Goal: Transaction & Acquisition: Purchase product/service

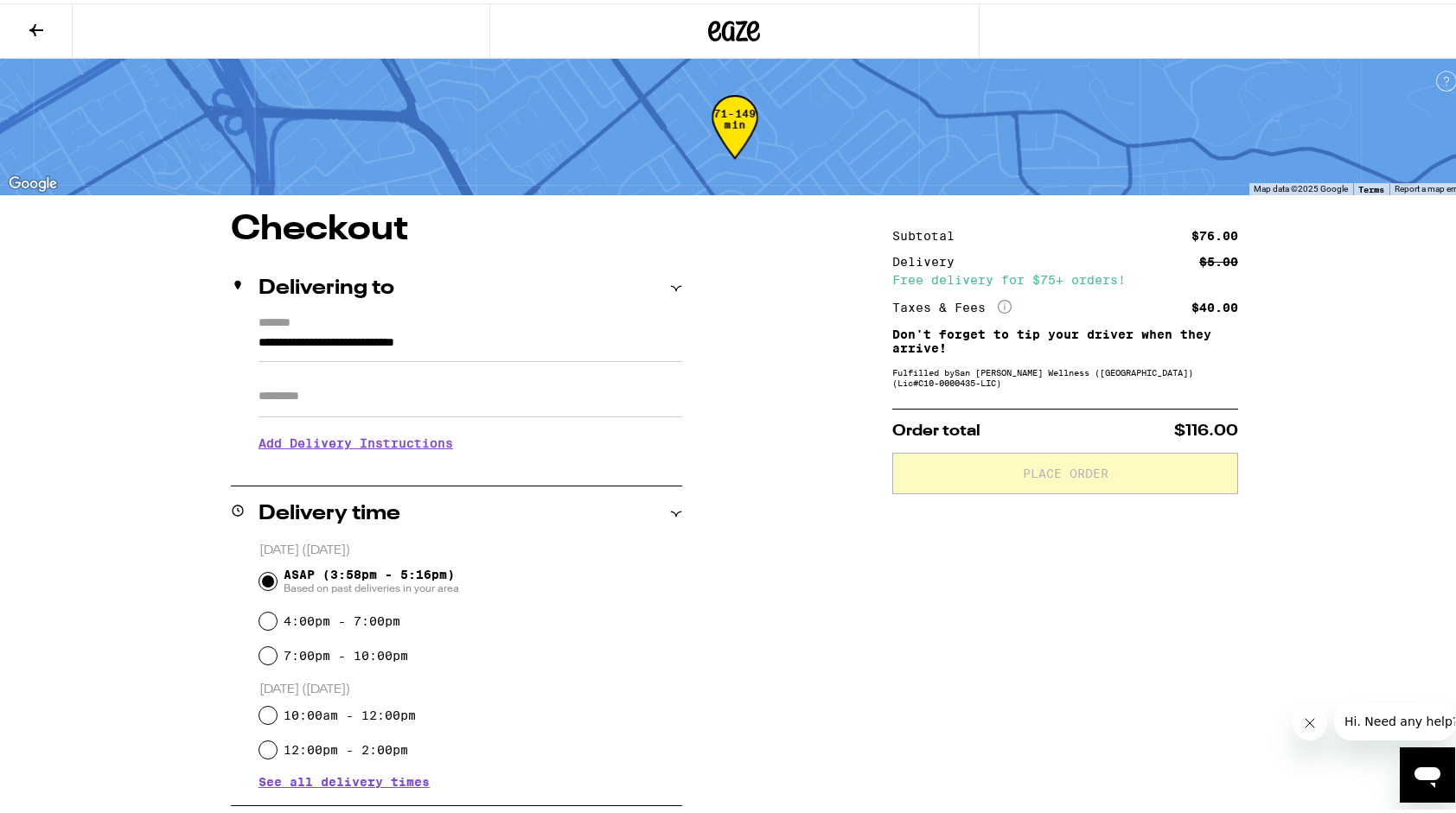
click at [42, 20] on icon at bounding box center [36, 27] width 21 height 21
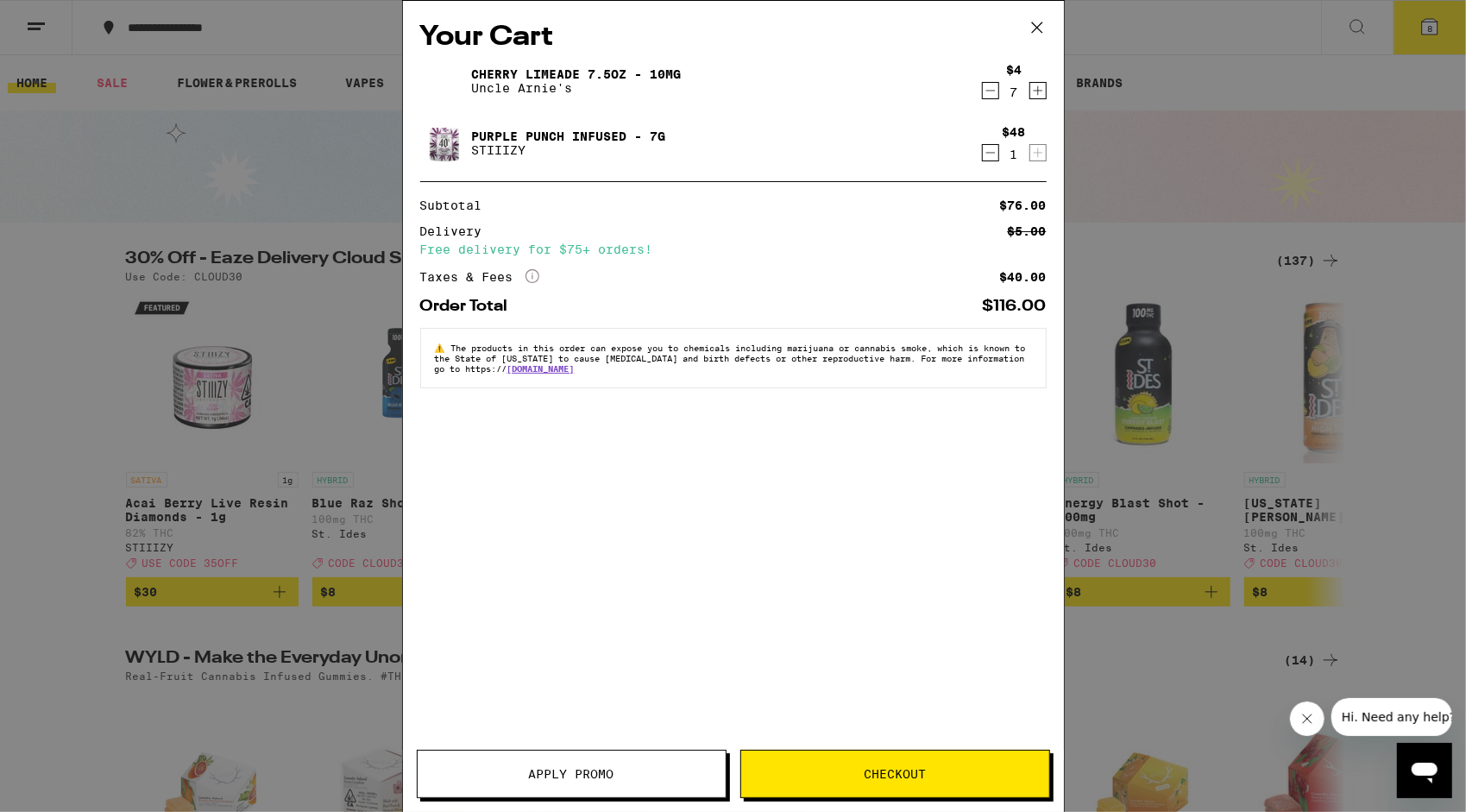
click at [1041, 21] on icon at bounding box center [1037, 27] width 26 height 26
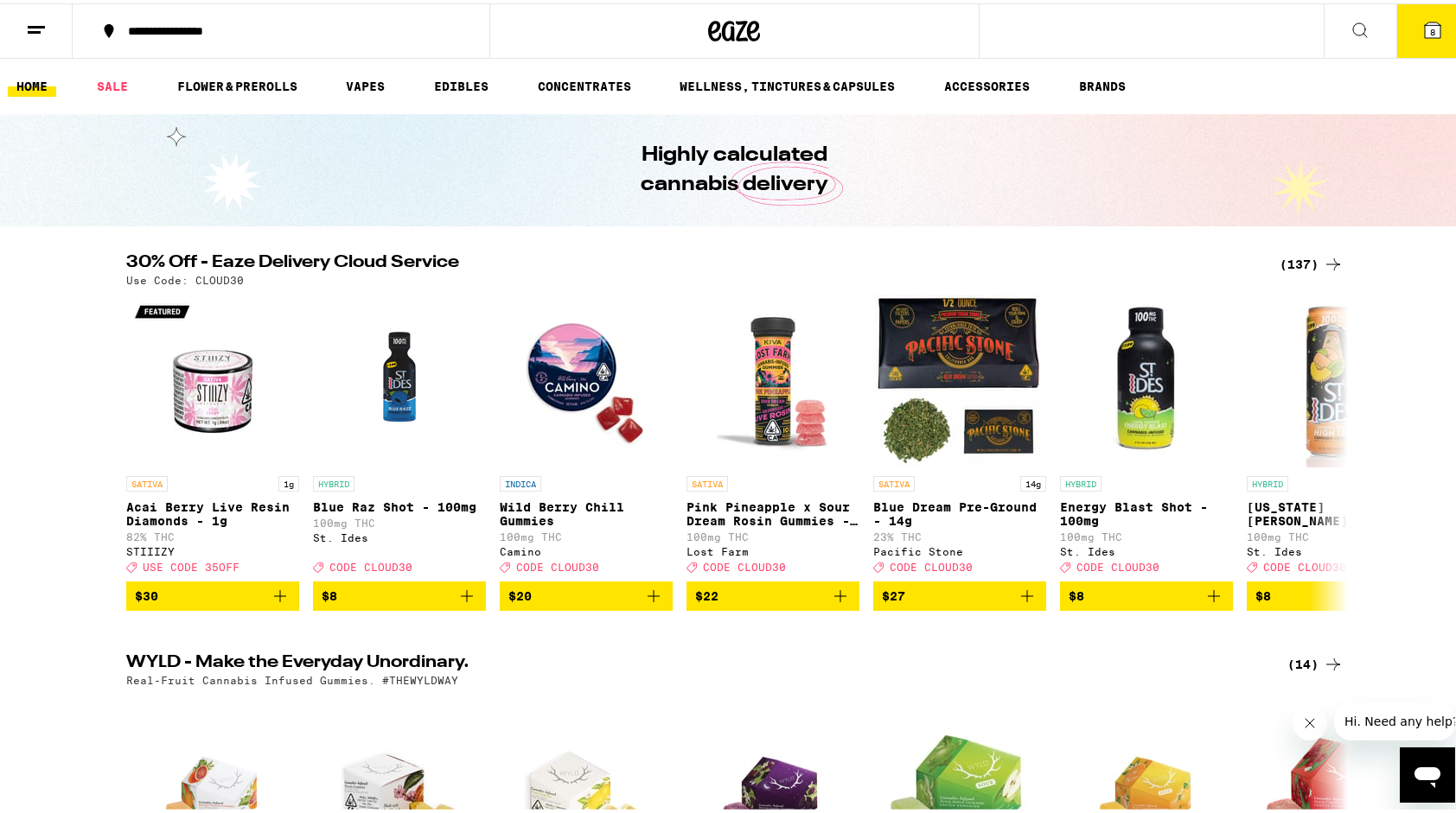
click at [1322, 268] on icon at bounding box center [1333, 261] width 21 height 21
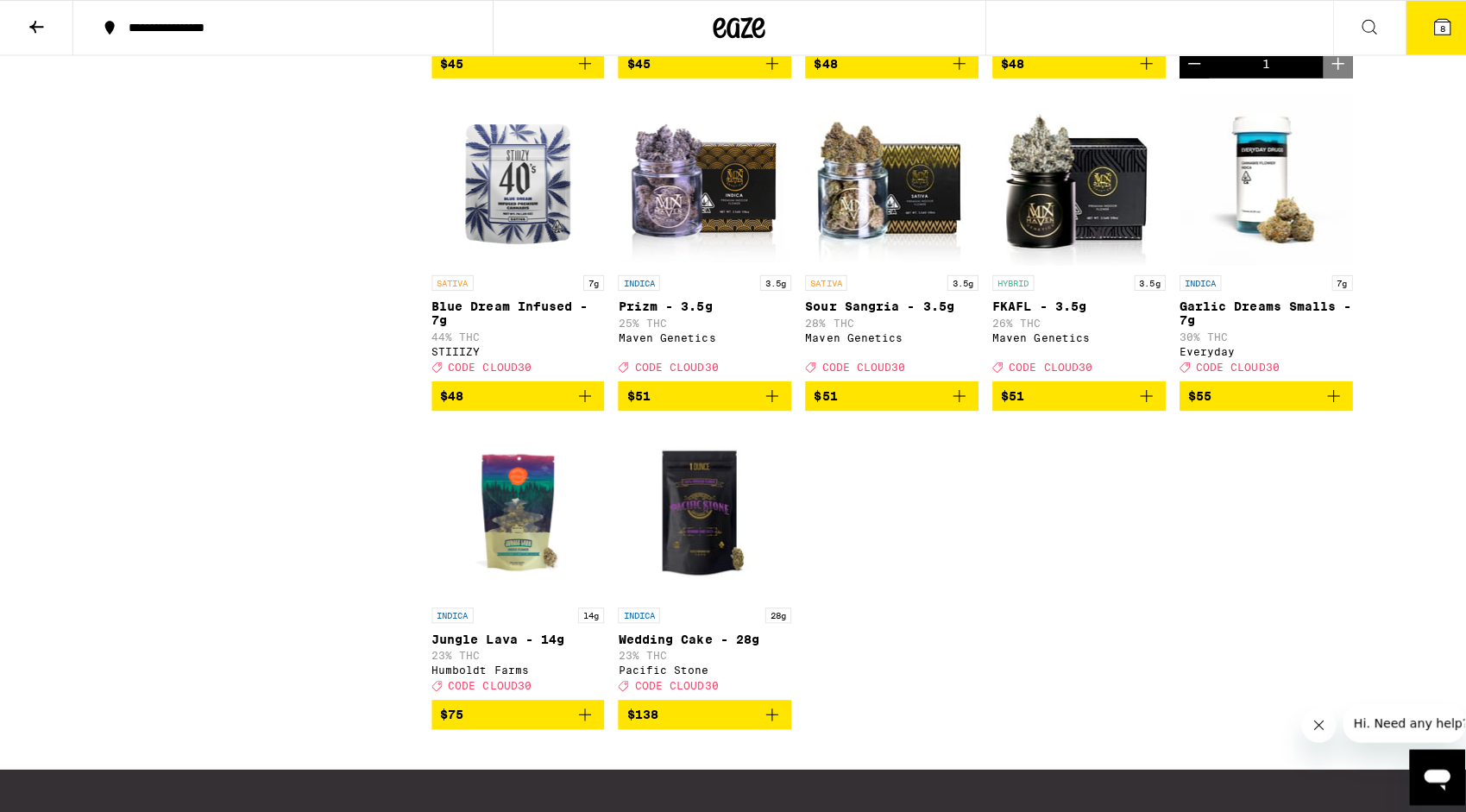
scroll to position [8758, 0]
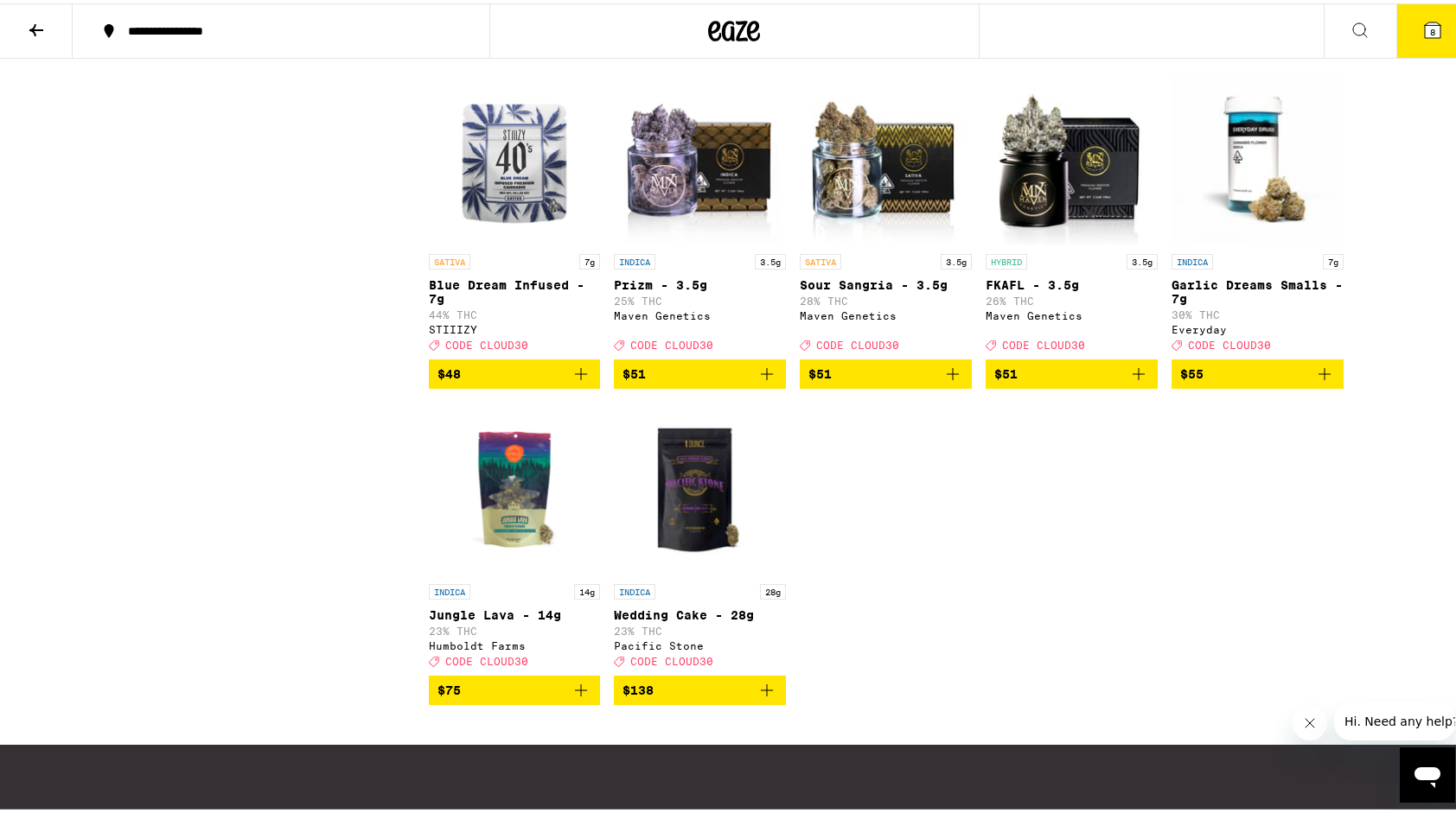
click at [1405, 29] on button "8" at bounding box center [1432, 28] width 73 height 53
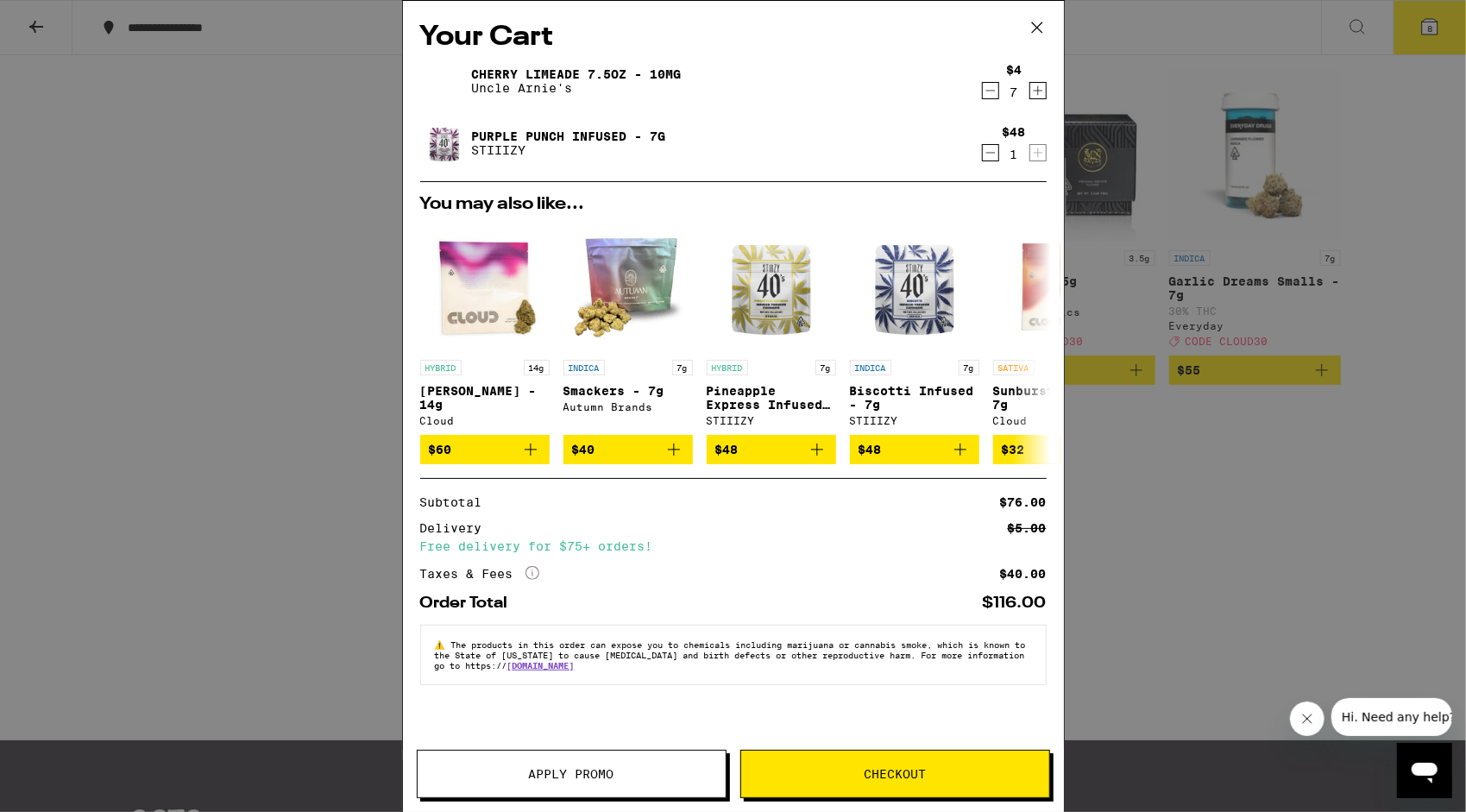
click at [989, 91] on icon "Decrement" at bounding box center [990, 91] width 10 height 0
click at [979, 92] on div "Cherry Limeade 7.5oz - 10mg Uncle [PERSON_NAME]'s $4 6" at bounding box center [733, 81] width 626 height 49
click at [988, 96] on icon "Decrement" at bounding box center [990, 91] width 15 height 21
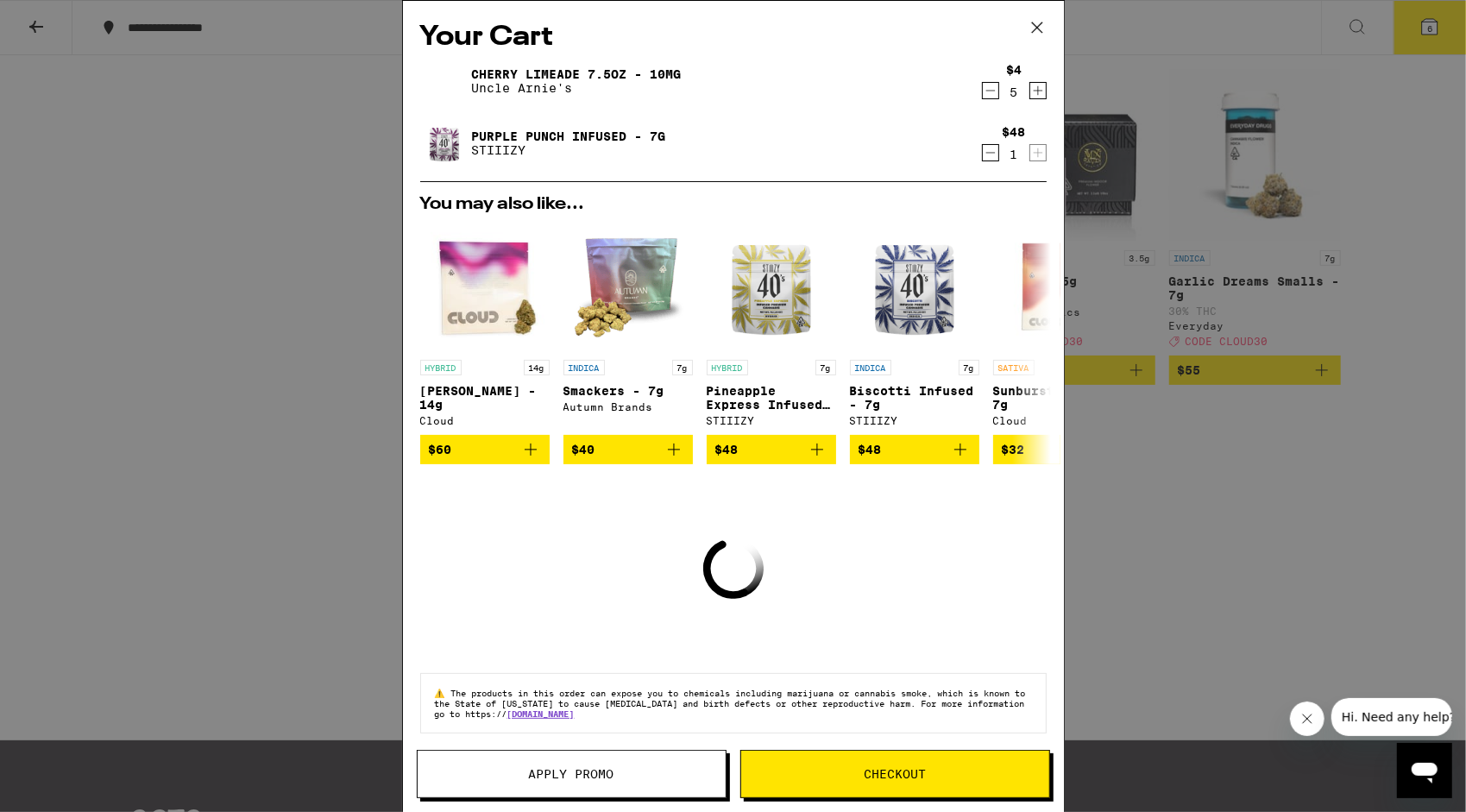
click at [983, 95] on icon "Decrement" at bounding box center [990, 91] width 15 height 21
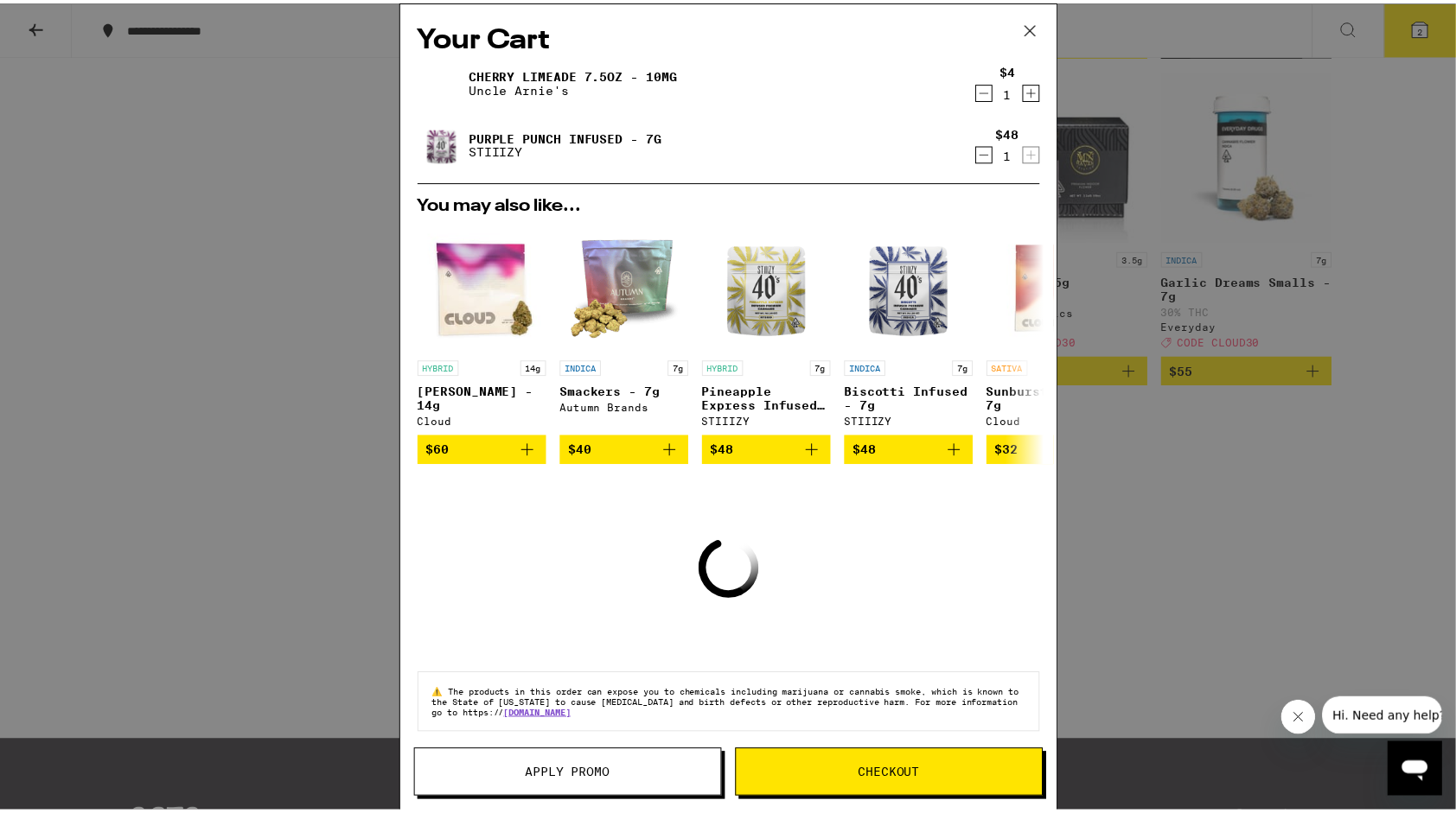
scroll to position [8824, 0]
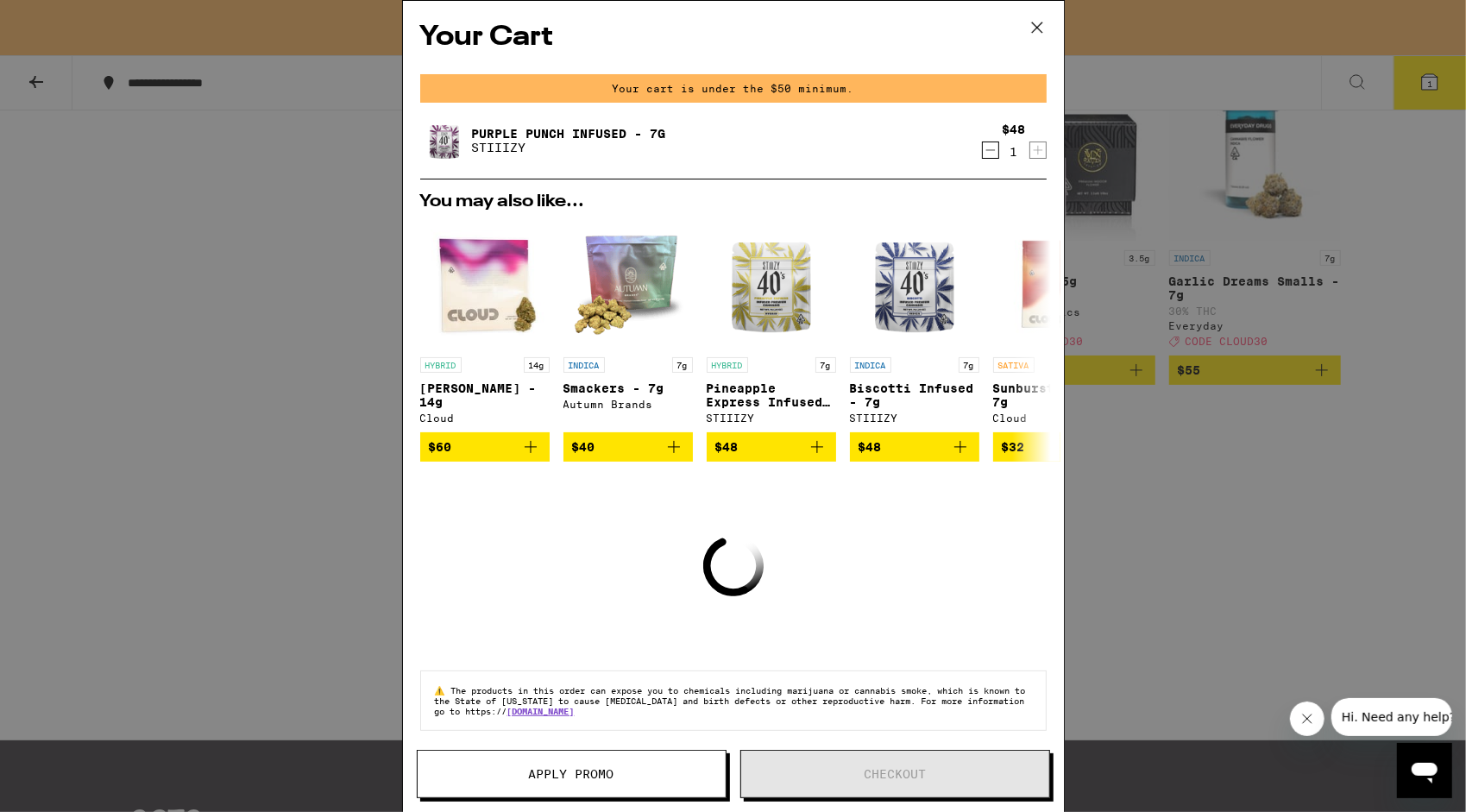
click at [1401, 221] on div "Your Cart Your cart is under the $50 minimum. Purple Punch Infused - 7g STIIIZY…" at bounding box center [733, 406] width 1466 height 812
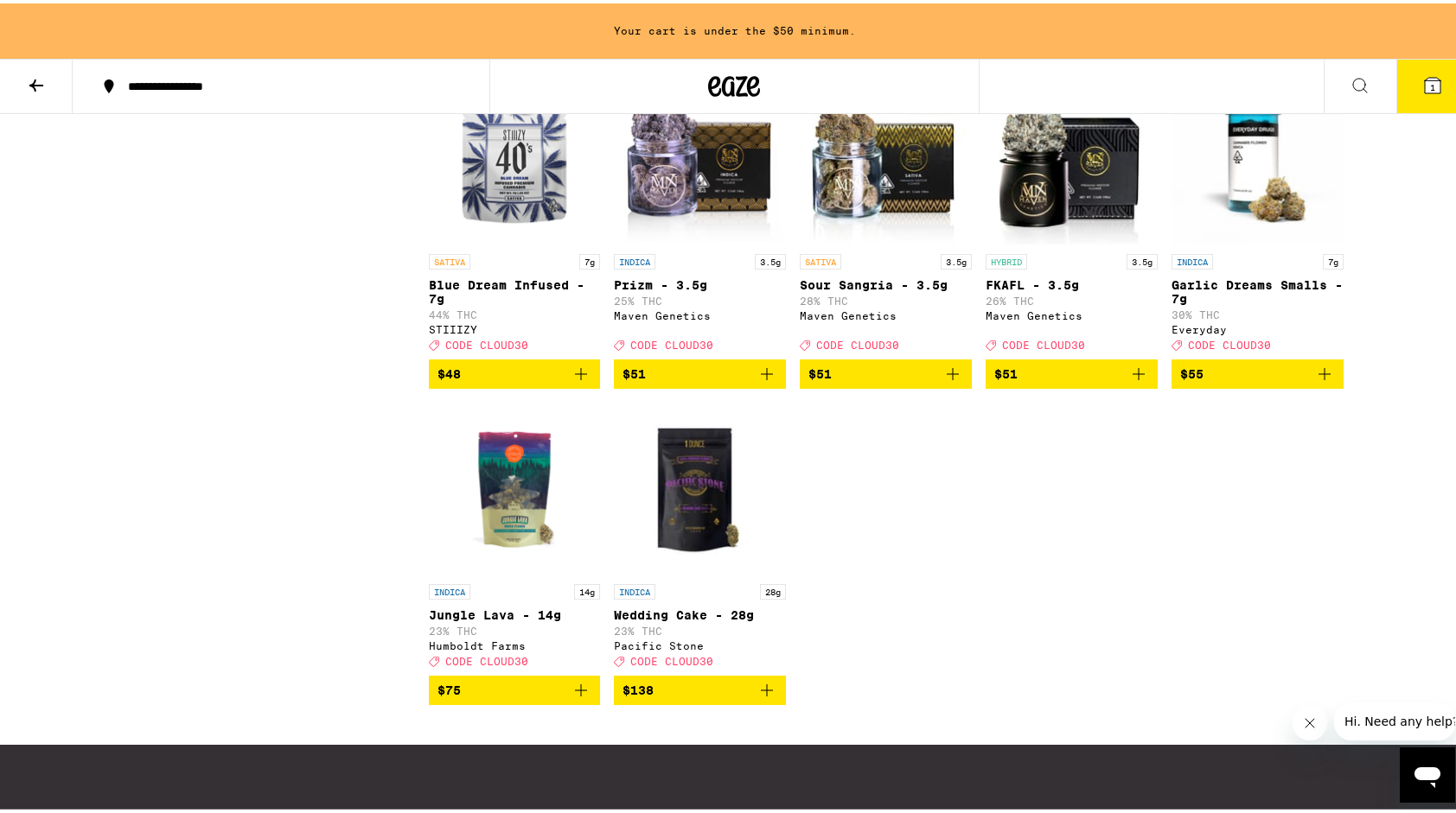
click at [951, 51] on icon "Add to bag" at bounding box center [953, 41] width 21 height 21
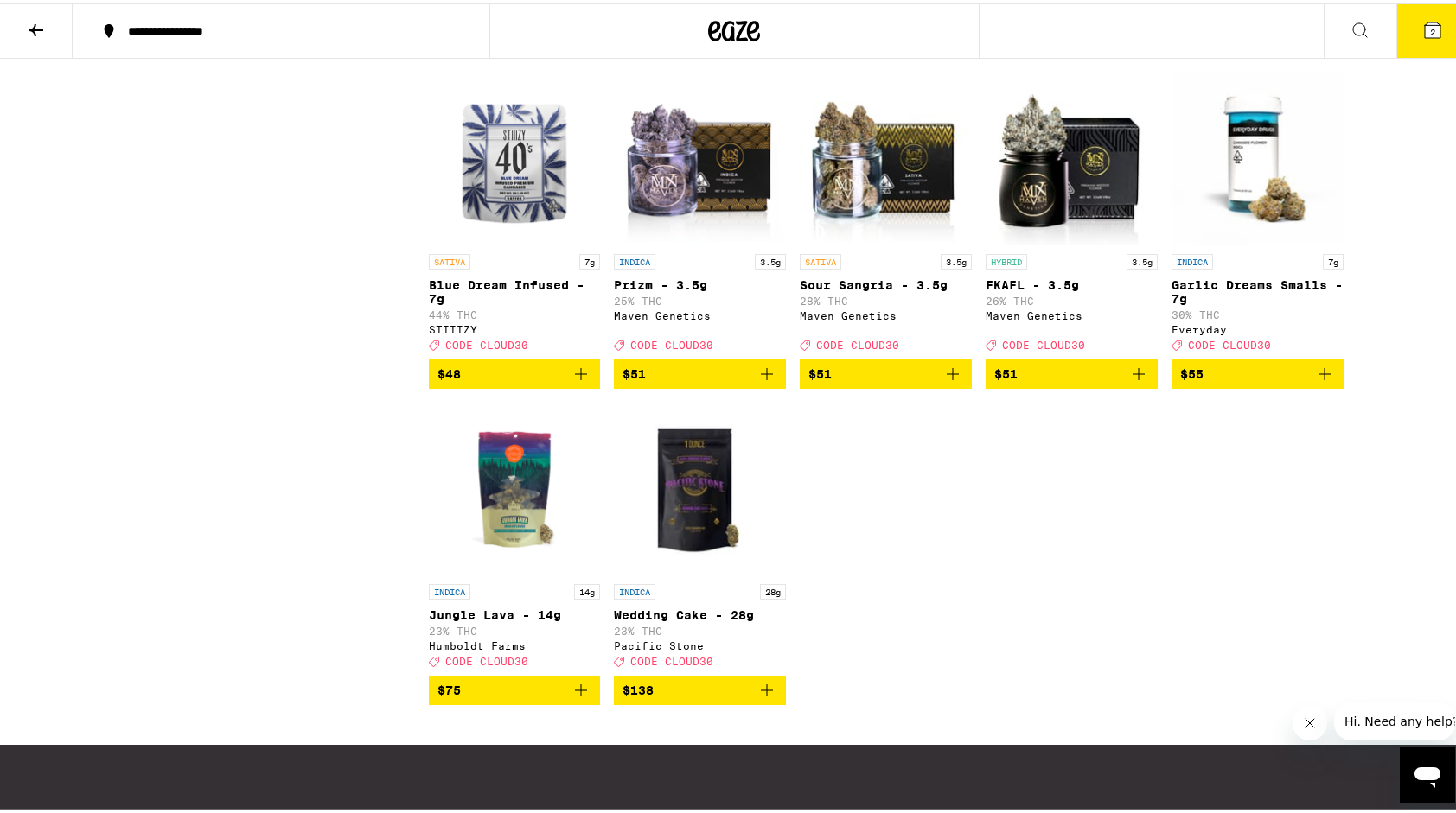
click at [1424, 15] on button "2" at bounding box center [1432, 28] width 73 height 53
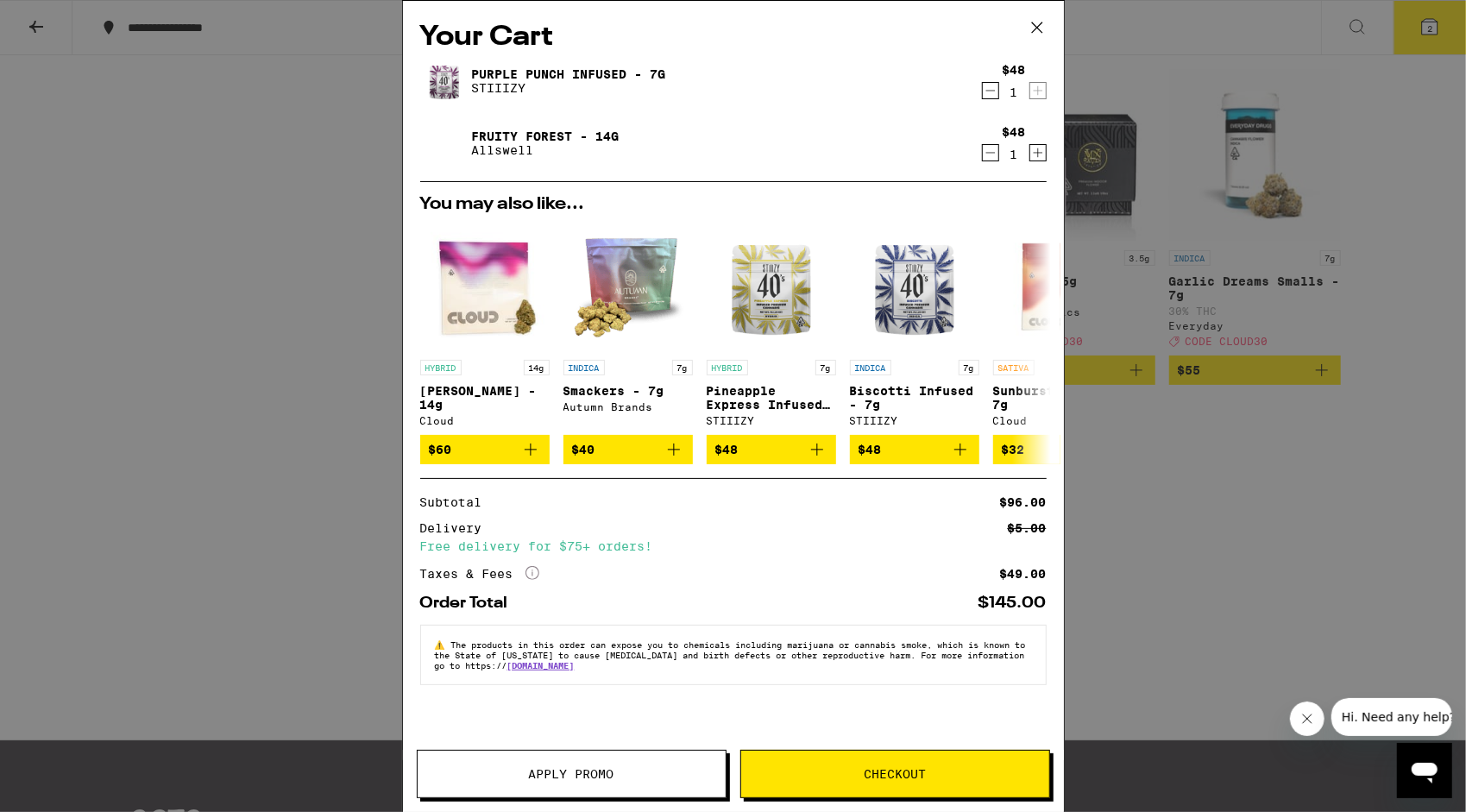
click at [504, 764] on button "Apply Promo" at bounding box center [571, 774] width 310 height 49
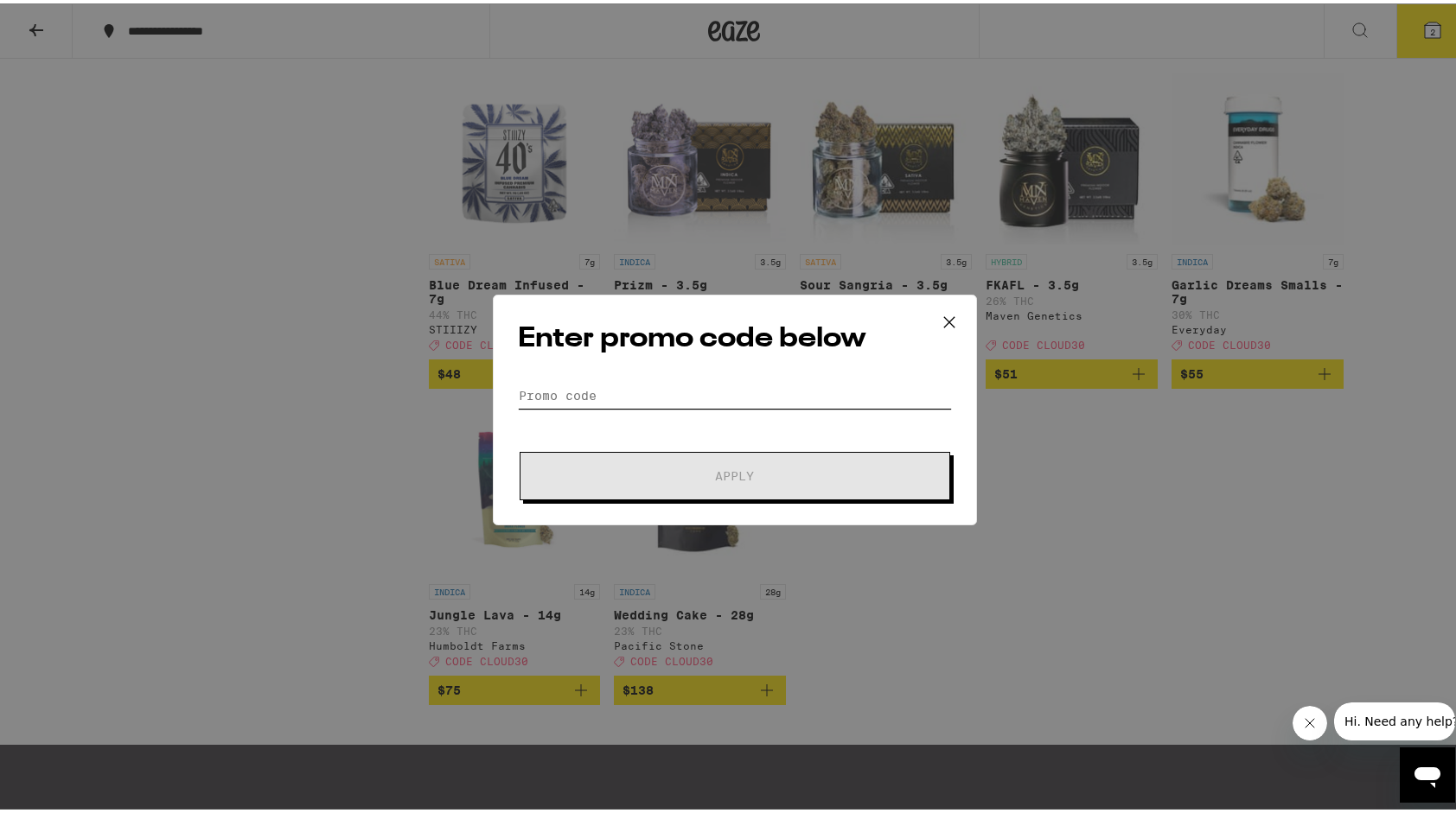
click at [550, 386] on input "Promo Code" at bounding box center [734, 392] width 434 height 26
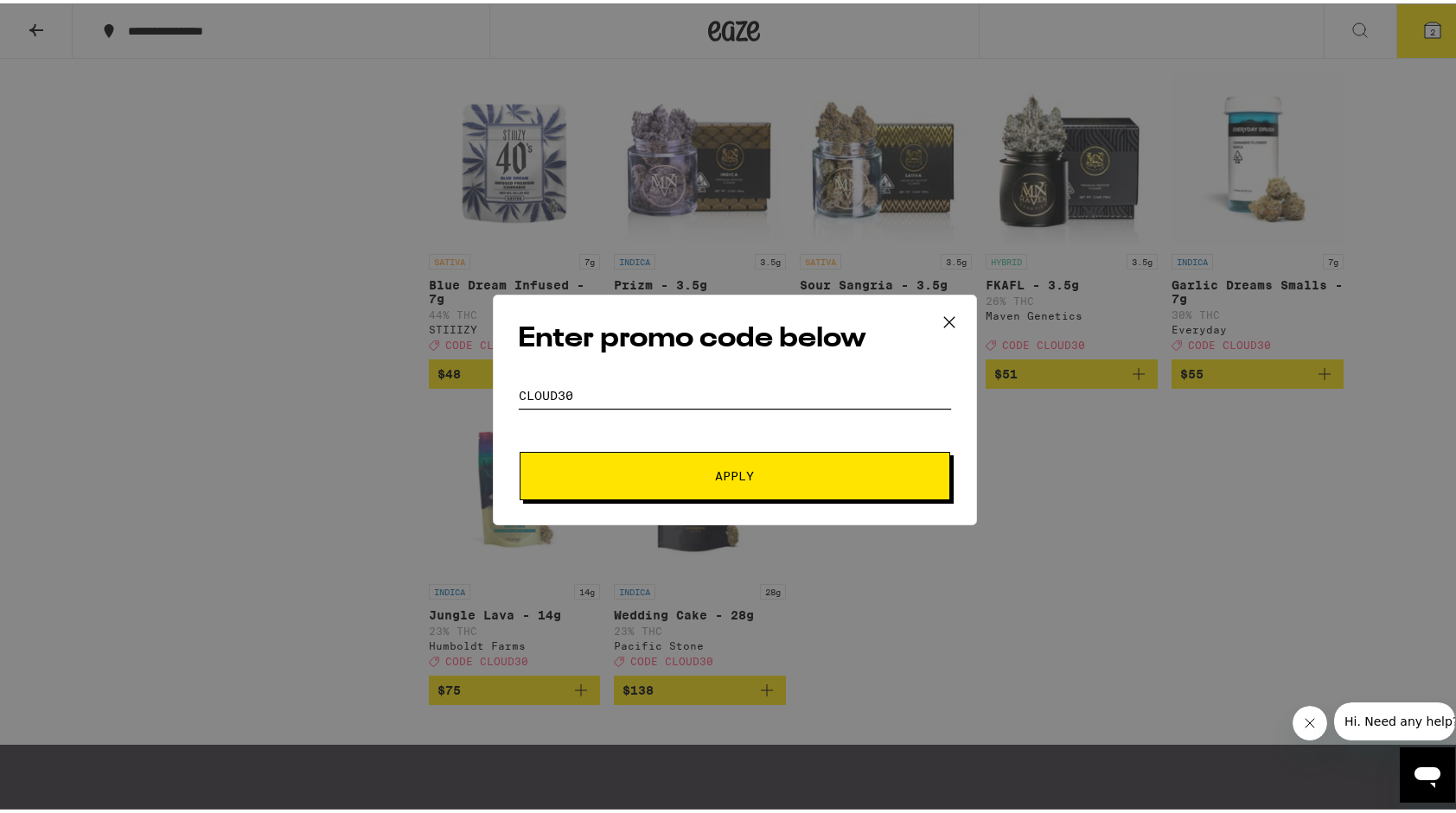
type input "cloud30"
click at [631, 463] on button "Apply" at bounding box center [734, 472] width 431 height 49
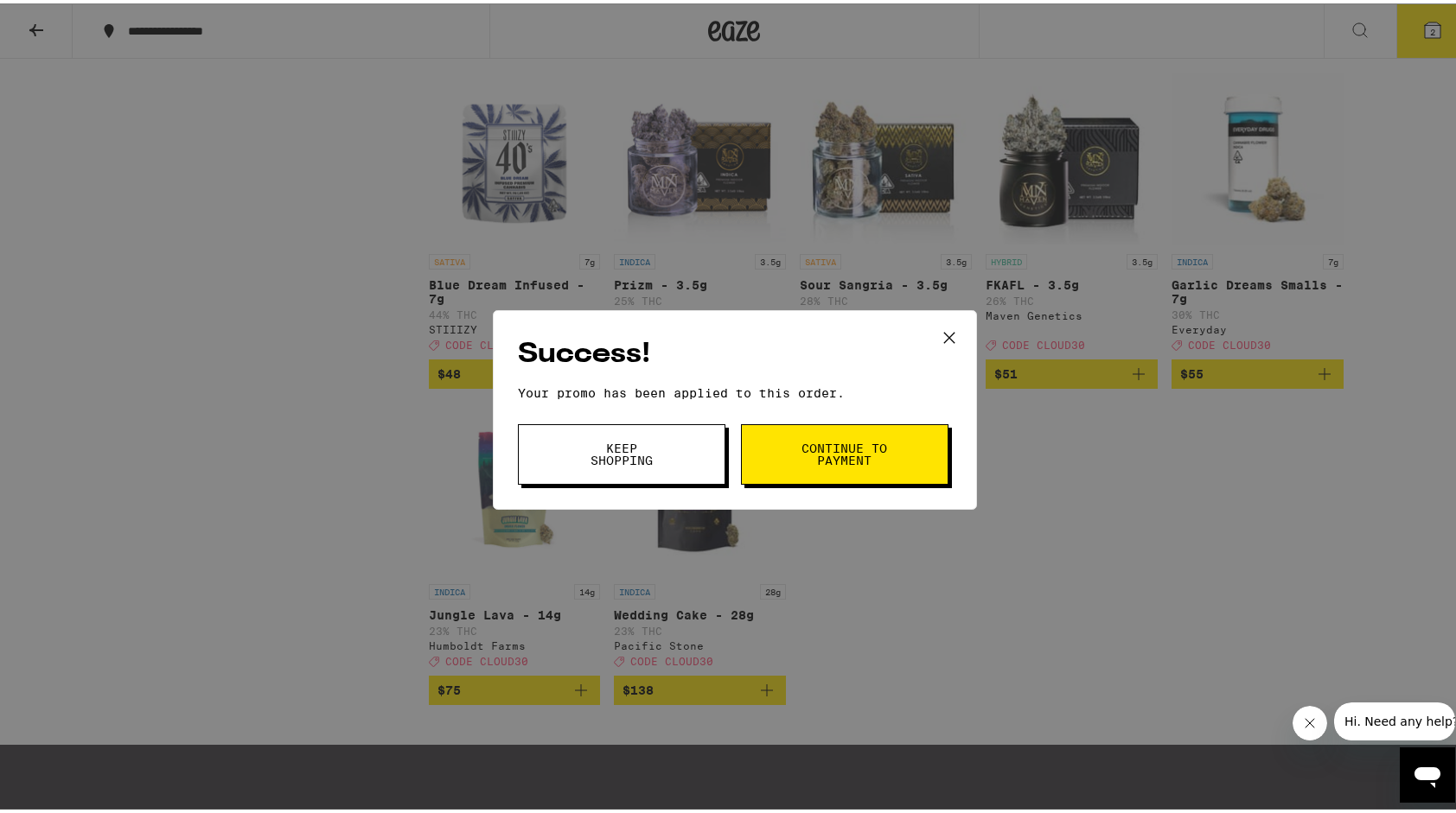
click at [870, 435] on button "Continue to payment" at bounding box center [844, 450] width 207 height 60
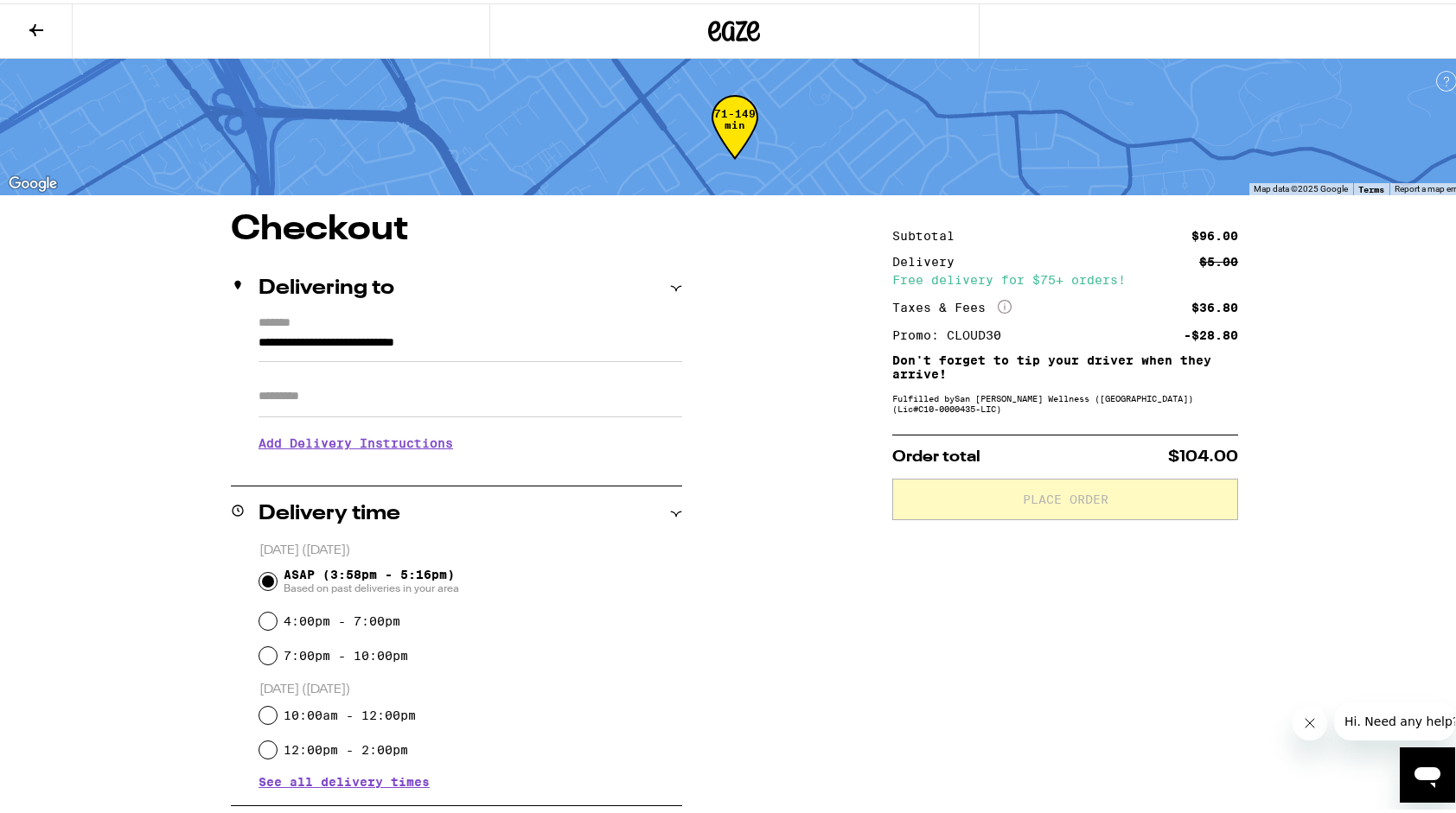
click at [26, 34] on icon at bounding box center [36, 27] width 21 height 21
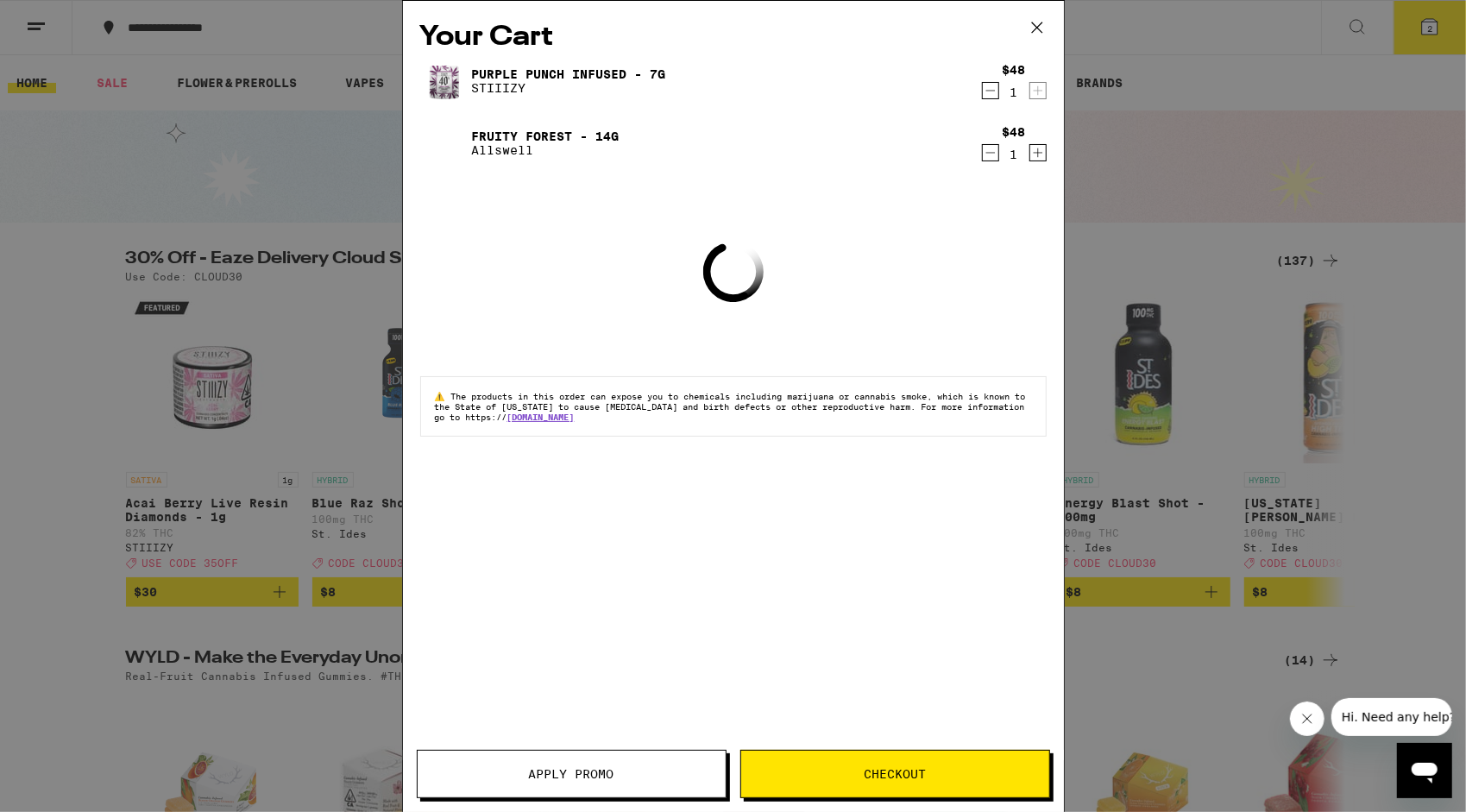
click at [1032, 30] on icon at bounding box center [1037, 27] width 26 height 26
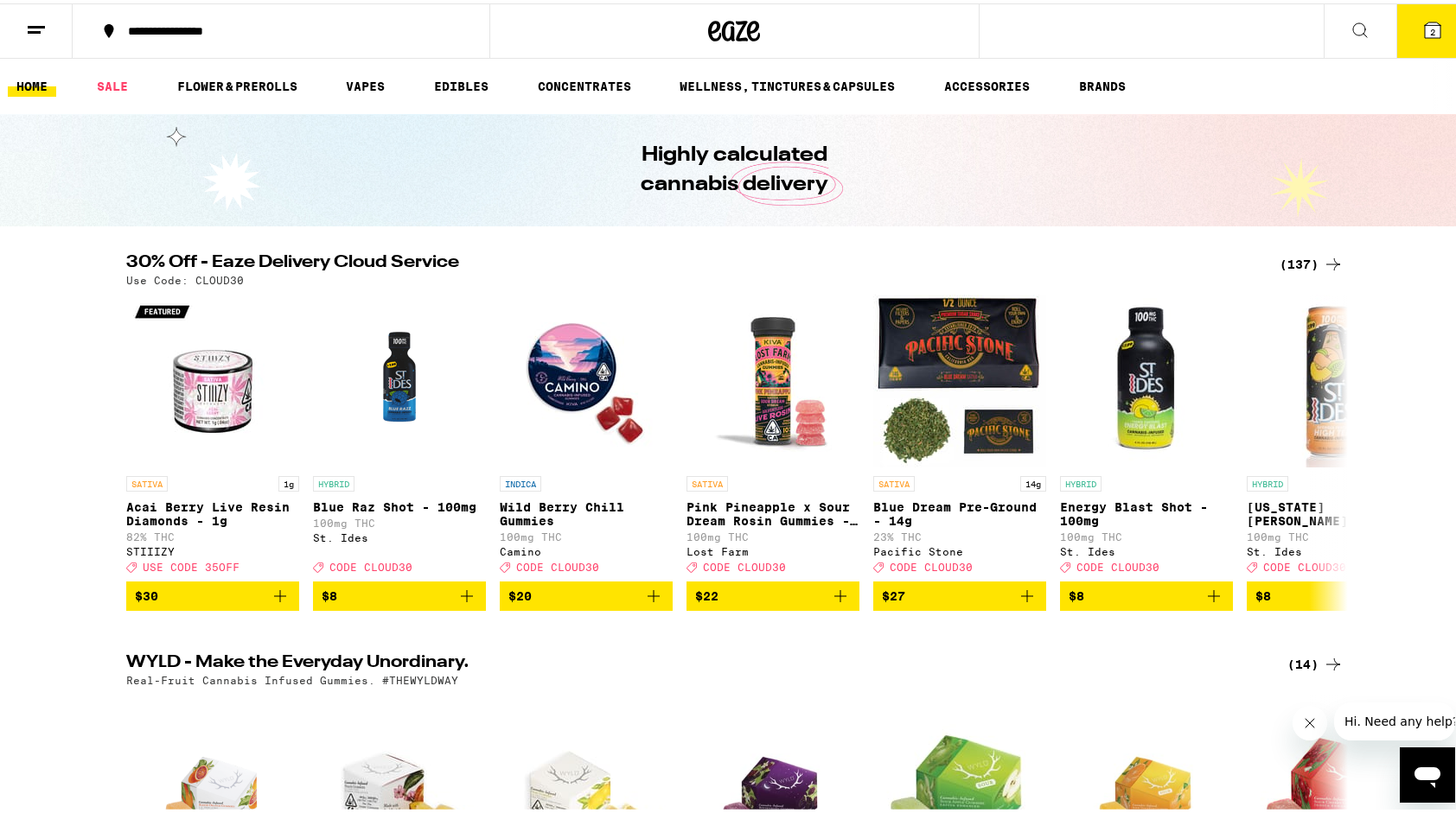
click at [1333, 261] on icon at bounding box center [1333, 261] width 21 height 21
click at [1310, 261] on div "(137)" at bounding box center [1311, 261] width 64 height 21
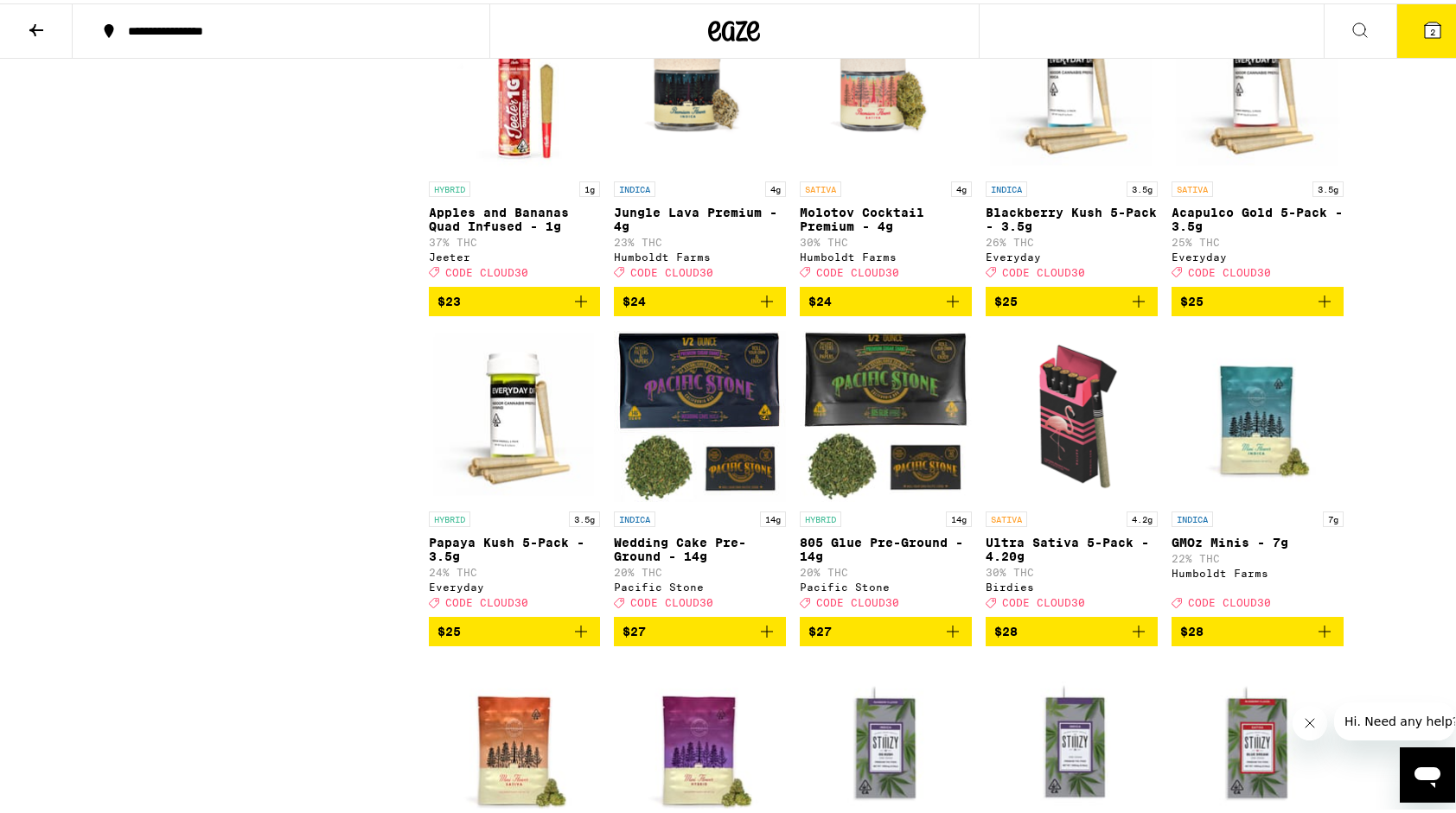
scroll to position [2846, 0]
